Goal: Task Accomplishment & Management: Manage account settings

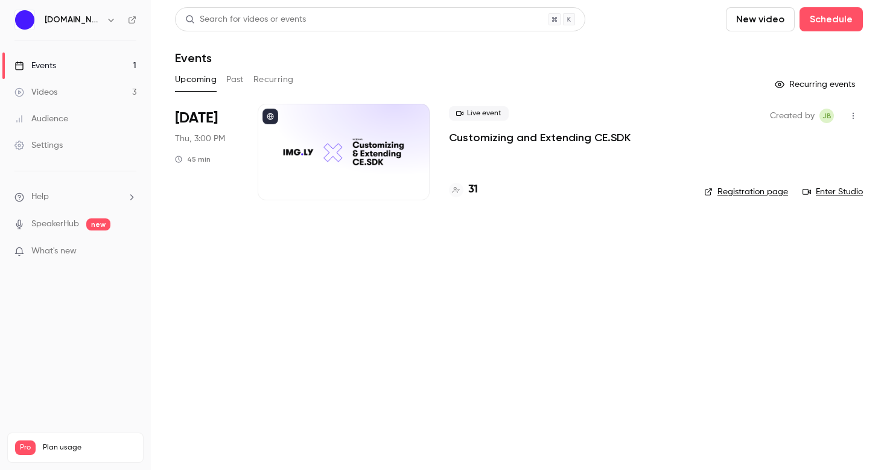
click at [838, 193] on link "Enter Studio" at bounding box center [833, 192] width 60 height 12
click at [456, 188] on icon at bounding box center [456, 190] width 7 height 7
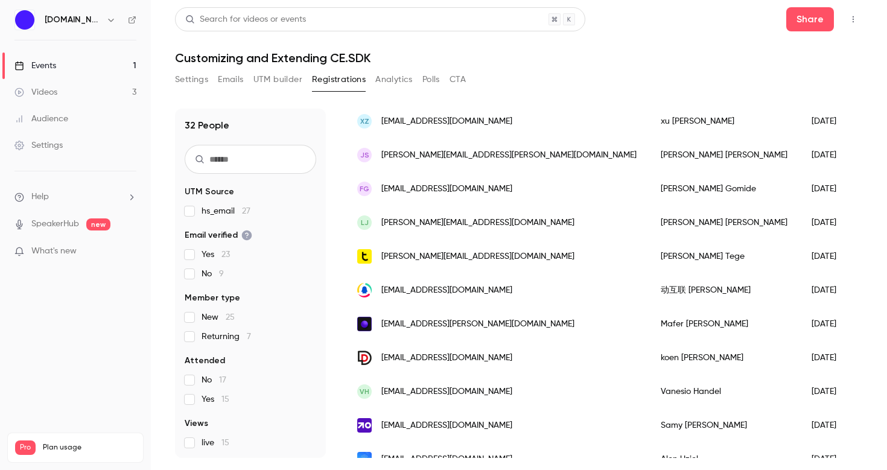
scroll to position [847, 0]
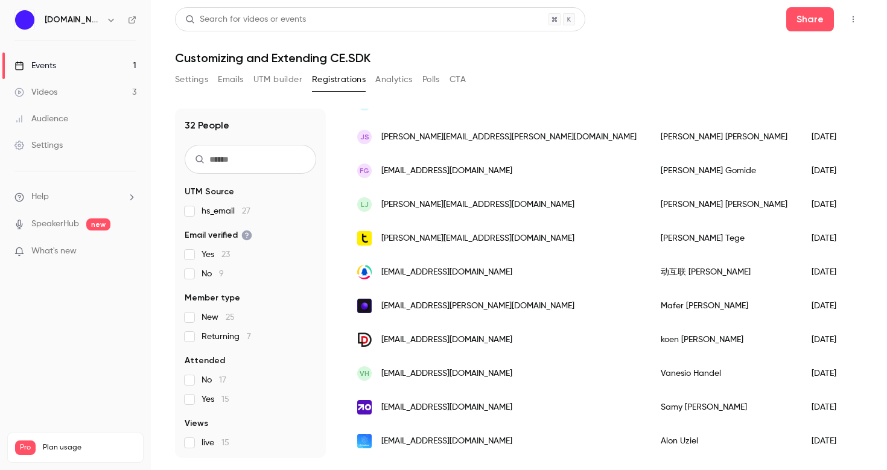
click at [195, 81] on button "Settings" at bounding box center [191, 79] width 33 height 19
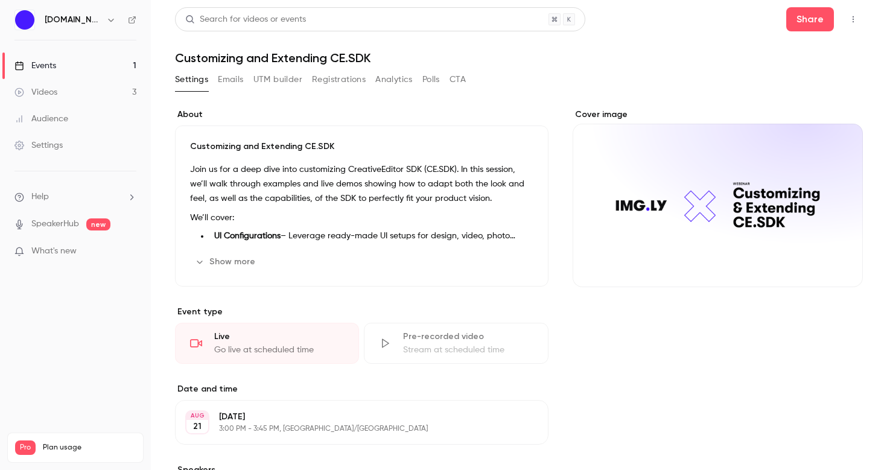
click at [70, 66] on link "Events 1" at bounding box center [75, 66] width 151 height 27
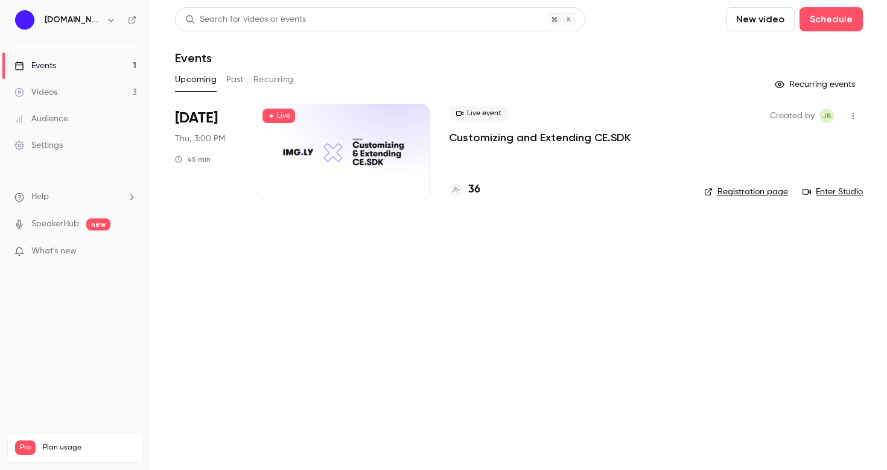
click at [472, 190] on h4 "36" at bounding box center [474, 190] width 12 height 16
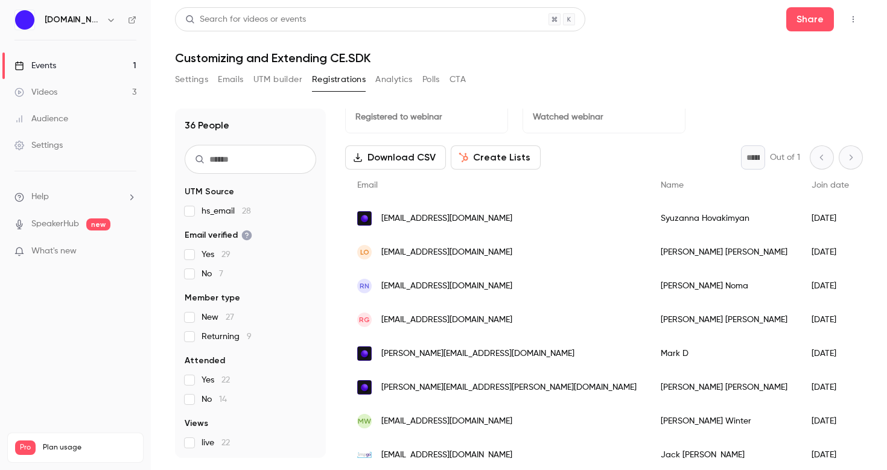
scroll to position [24, 0]
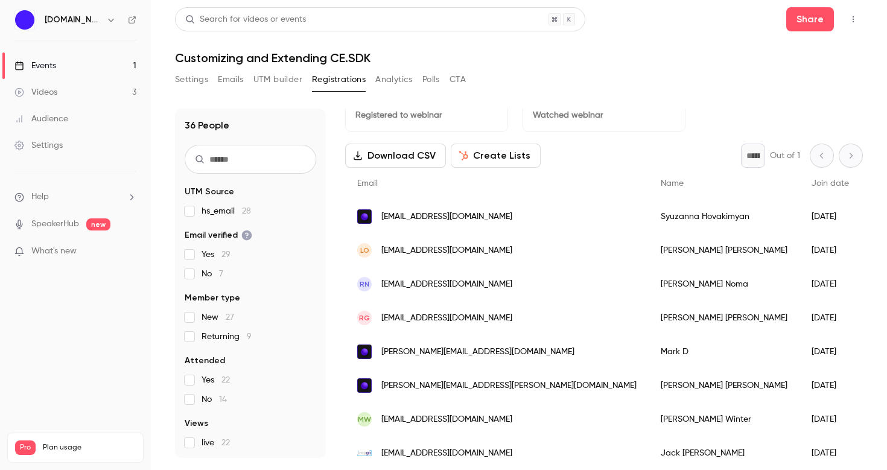
click at [848, 159] on div "* Out of 1" at bounding box center [802, 156] width 122 height 24
click at [823, 157] on div "* Out of 1" at bounding box center [802, 156] width 122 height 24
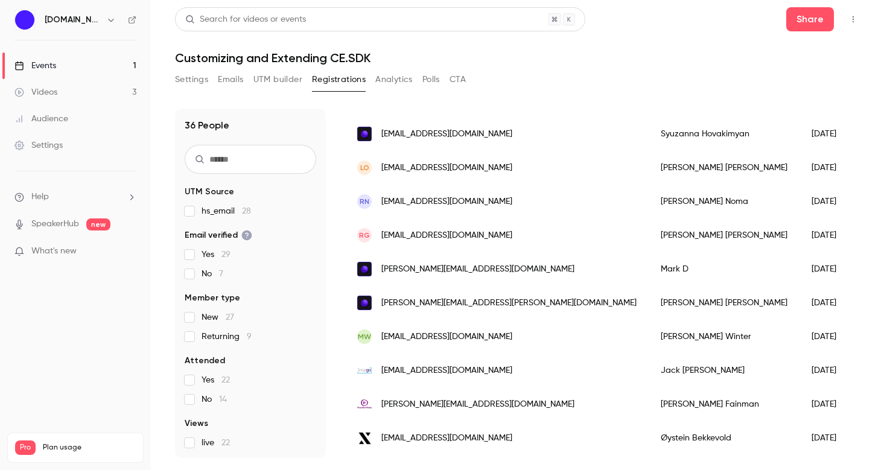
scroll to position [111, 0]
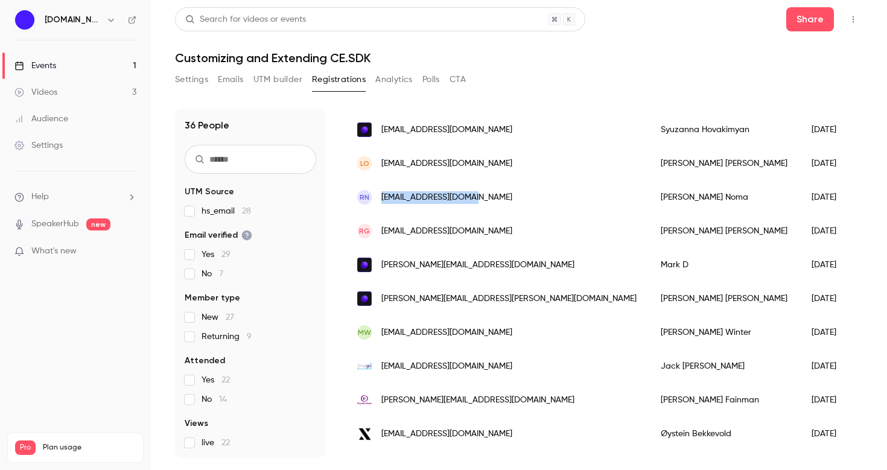
drag, startPoint x: 492, startPoint y: 200, endPoint x: 381, endPoint y: 194, distance: 111.2
click at [381, 194] on div "RN [EMAIL_ADDRESS][DOMAIN_NAME]" at bounding box center [497, 197] width 304 height 34
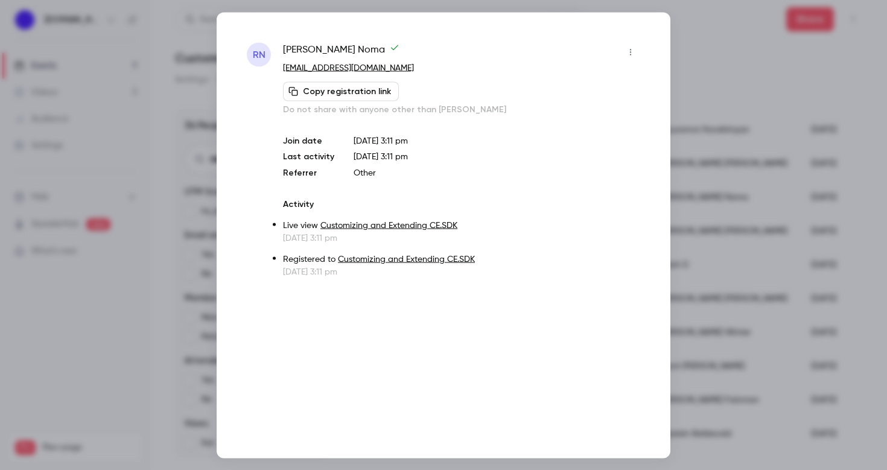
copy span "[EMAIL_ADDRESS][DOMAIN_NAME]"
drag, startPoint x: 395, startPoint y: 67, endPoint x: 279, endPoint y: 72, distance: 116.0
click at [279, 72] on div "[PERSON_NAME] [PERSON_NAME][EMAIL_ADDRESS][DOMAIN_NAME] Copy registration link …" at bounding box center [444, 159] width 394 height 235
click at [330, 94] on button "Copy registration link" at bounding box center [341, 90] width 116 height 19
click at [421, 65] on p "[EMAIL_ADDRESS][DOMAIN_NAME]" at bounding box center [461, 68] width 357 height 13
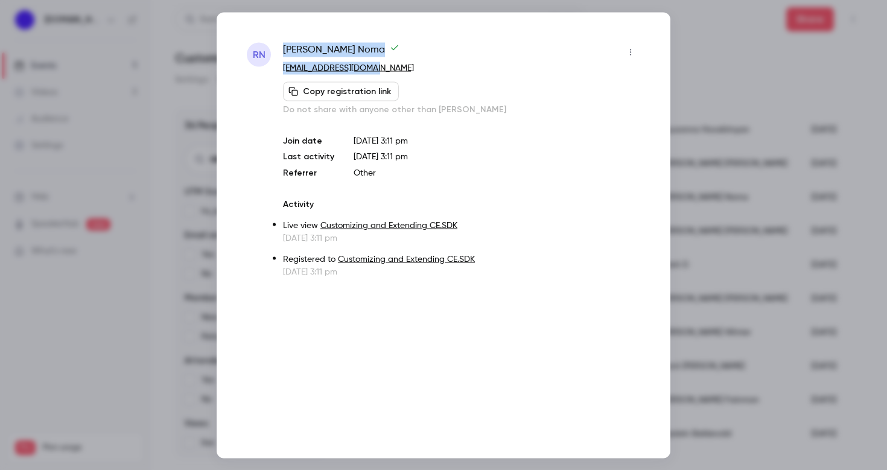
drag, startPoint x: 391, startPoint y: 69, endPoint x: 276, endPoint y: 69, distance: 114.7
click at [276, 69] on div "[PERSON_NAME] [PERSON_NAME][EMAIL_ADDRESS][DOMAIN_NAME] Copy registration link …" at bounding box center [444, 159] width 394 height 235
click at [267, 83] on div "RN" at bounding box center [259, 159] width 24 height 235
drag, startPoint x: 281, startPoint y: 66, endPoint x: 403, endPoint y: 67, distance: 121.9
click at [403, 67] on div "[PERSON_NAME] [PERSON_NAME][EMAIL_ADDRESS][DOMAIN_NAME] Copy registration link …" at bounding box center [444, 159] width 394 height 235
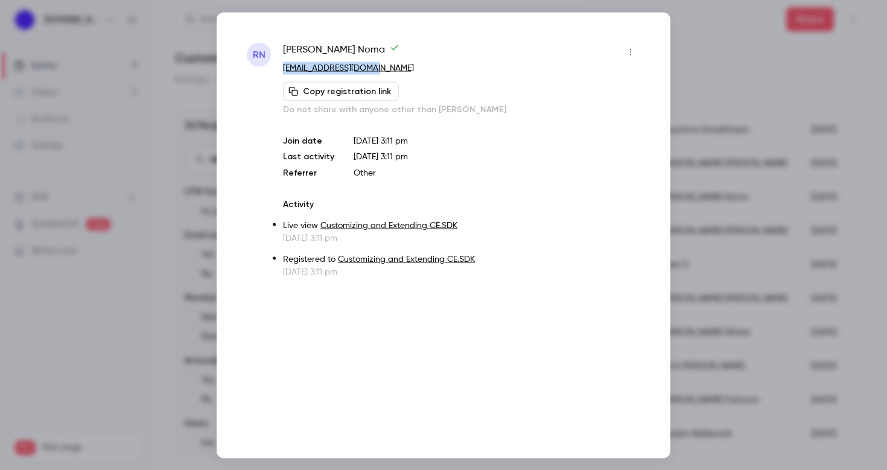
copy link "[EMAIL_ADDRESS][DOMAIN_NAME]"
